Goal: Information Seeking & Learning: Learn about a topic

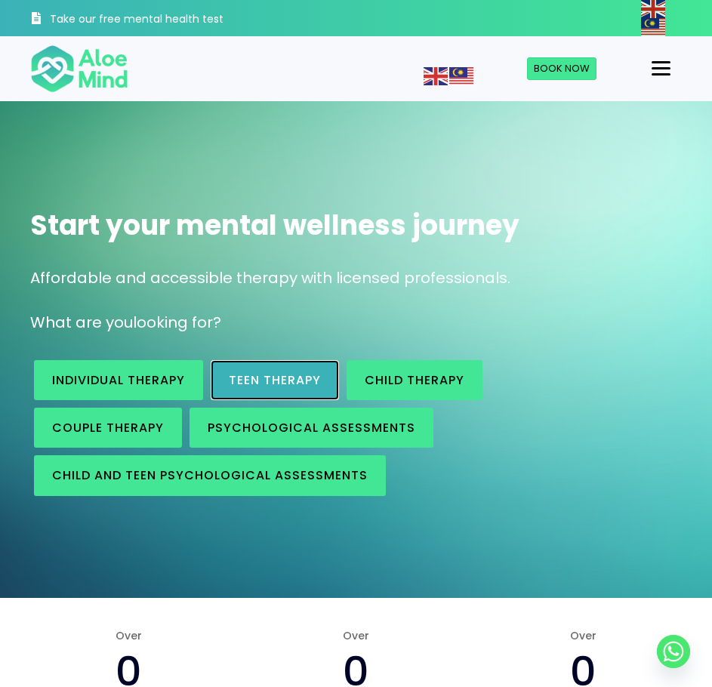
click at [280, 380] on span "Teen Therapy" at bounding box center [275, 379] width 92 height 17
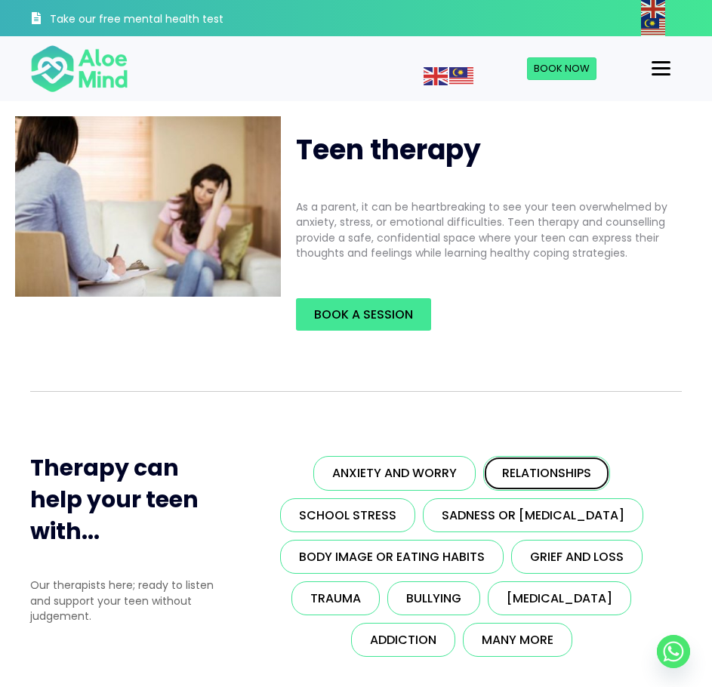
click at [537, 480] on span "Relationships" at bounding box center [546, 472] width 89 height 17
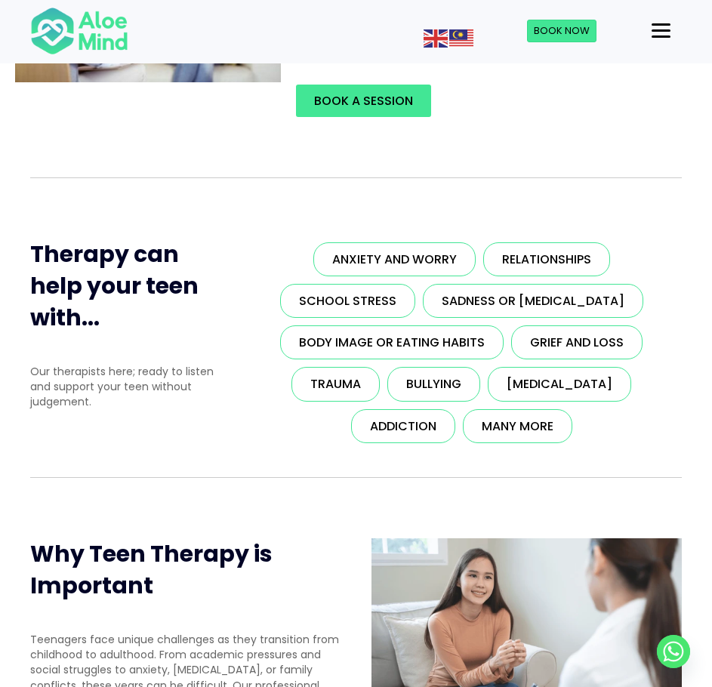
scroll to position [251, 0]
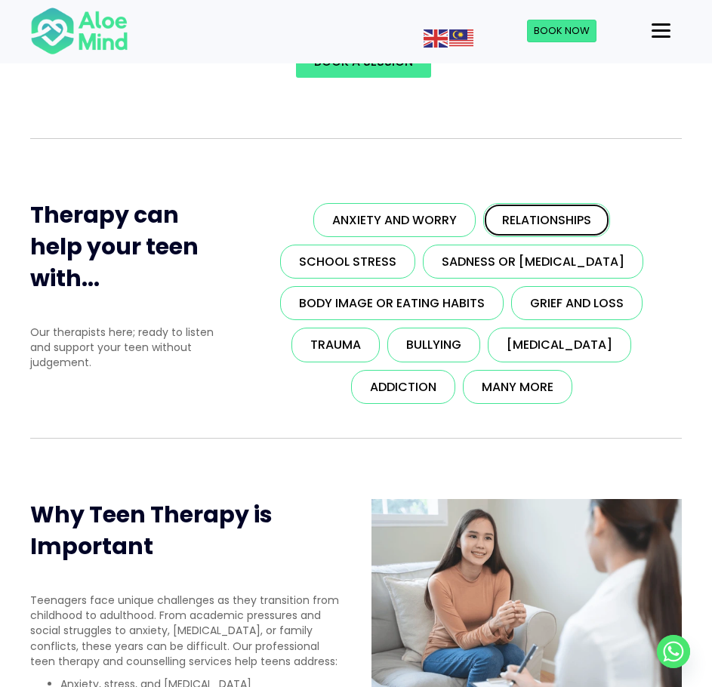
click at [535, 216] on span "Relationships" at bounding box center [546, 219] width 89 height 17
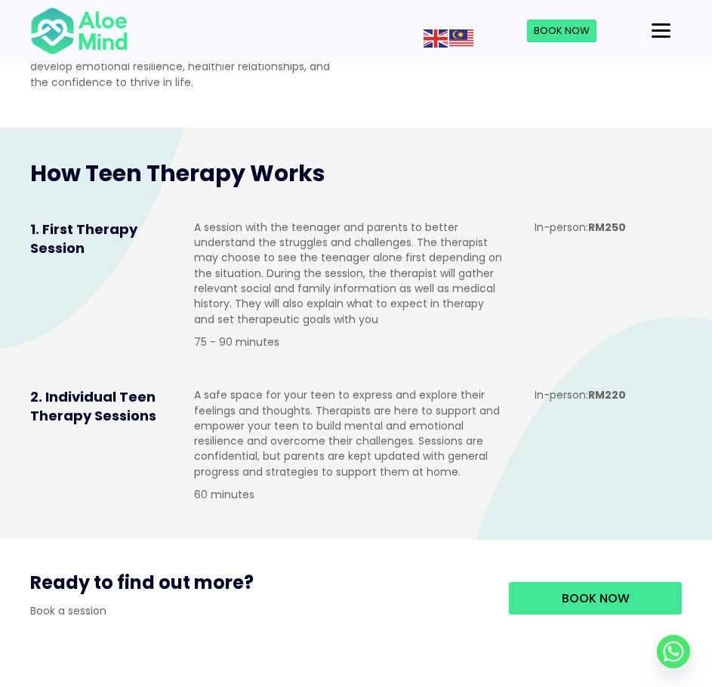
scroll to position [995, 0]
